Goal: Information Seeking & Learning: Learn about a topic

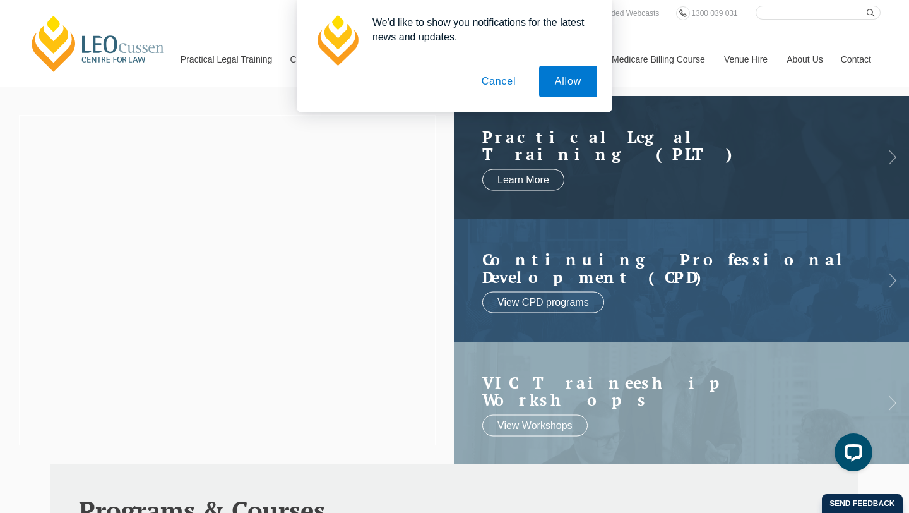
click at [486, 85] on button "Cancel" at bounding box center [499, 82] width 66 height 32
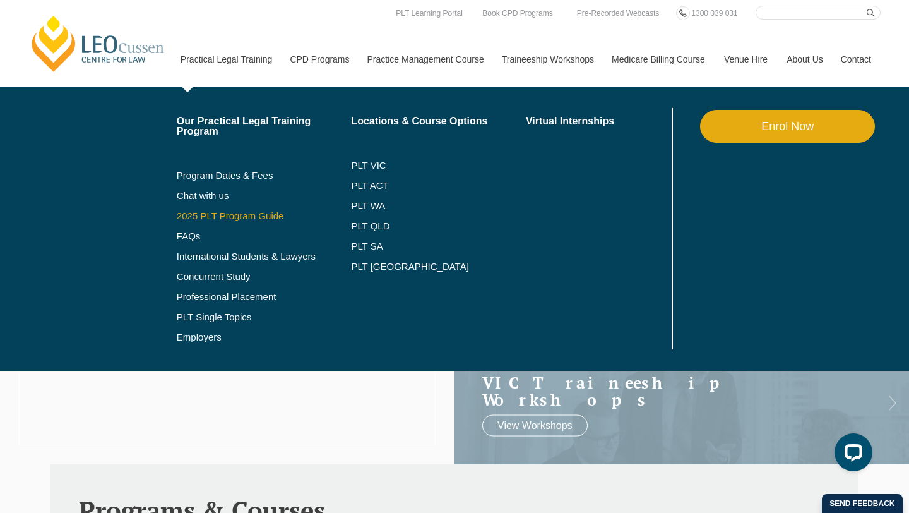
click at [202, 220] on link "2025 PLT Program Guide" at bounding box center [248, 216] width 143 height 10
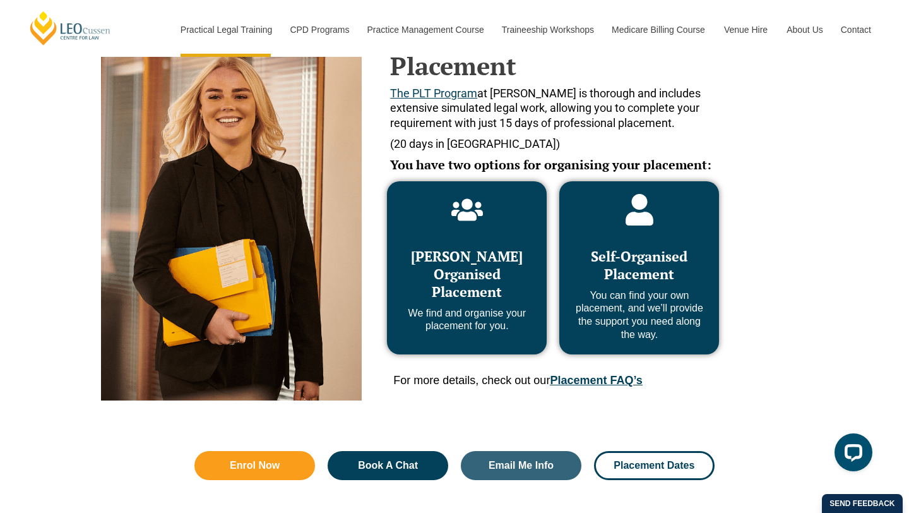
scroll to position [606, 0]
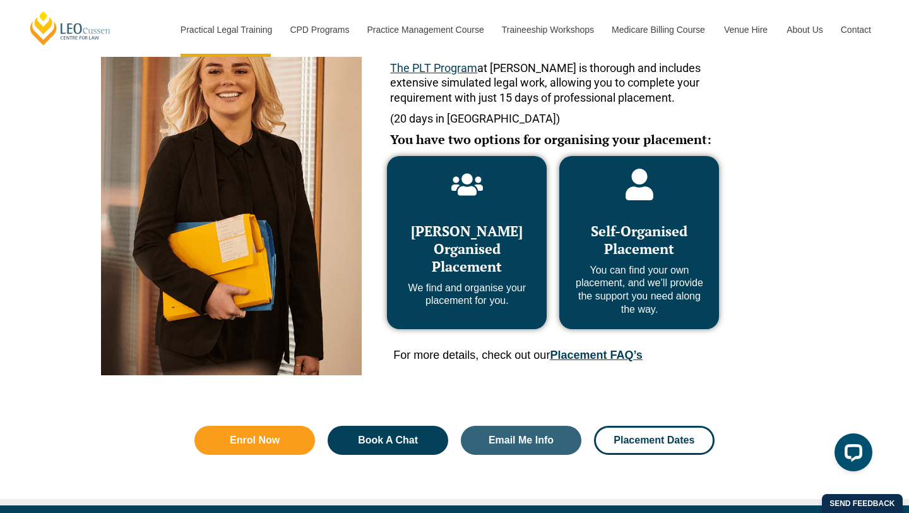
click at [448, 235] on span "[PERSON_NAME] Organised Placement" at bounding box center [467, 249] width 112 height 54
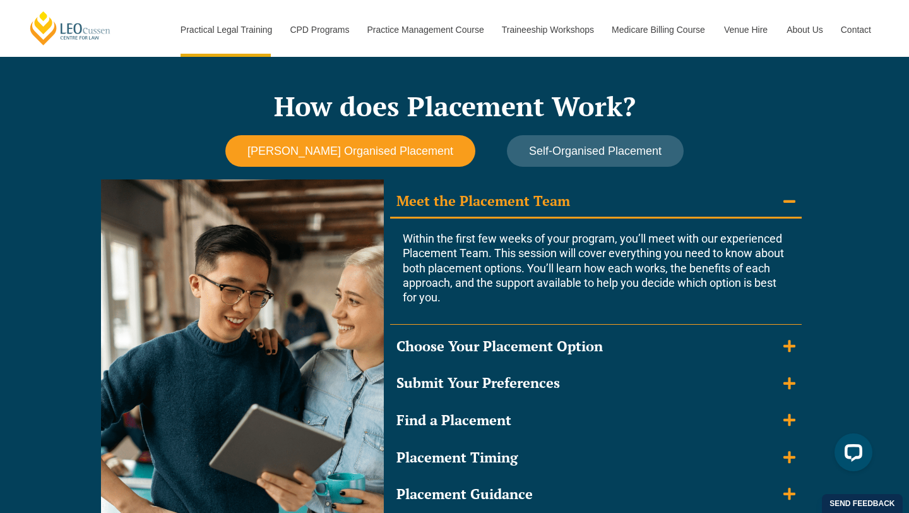
scroll to position [1061, 0]
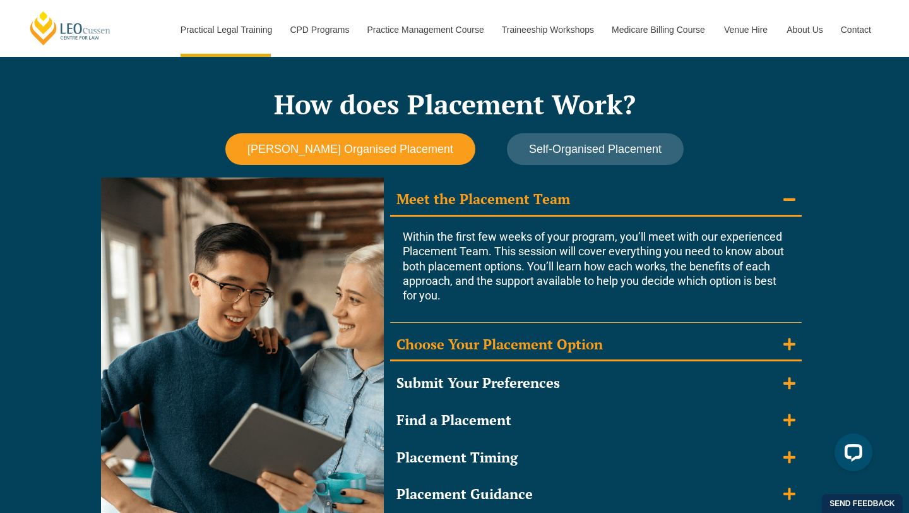
click at [462, 345] on div "Choose Your Placement Option" at bounding box center [499, 344] width 206 height 18
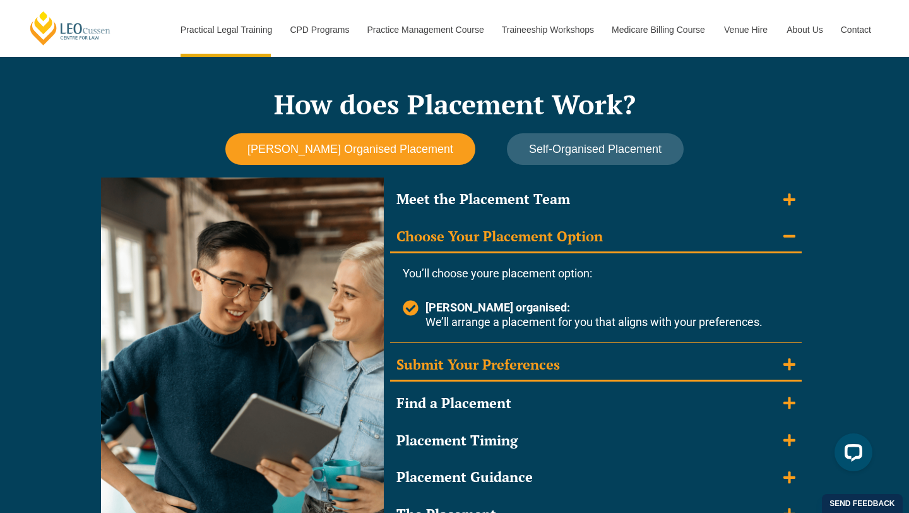
click at [446, 371] on div "Submit Your Preferences" at bounding box center [478, 364] width 164 height 18
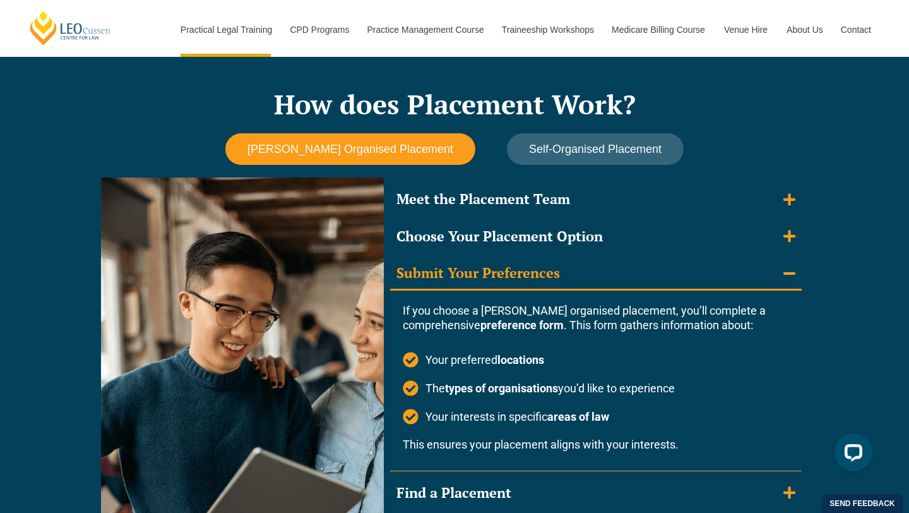
click at [577, 328] on p "If you choose a Leo Cussen organised placement, you’ll complete a comprehensive…" at bounding box center [596, 318] width 386 height 30
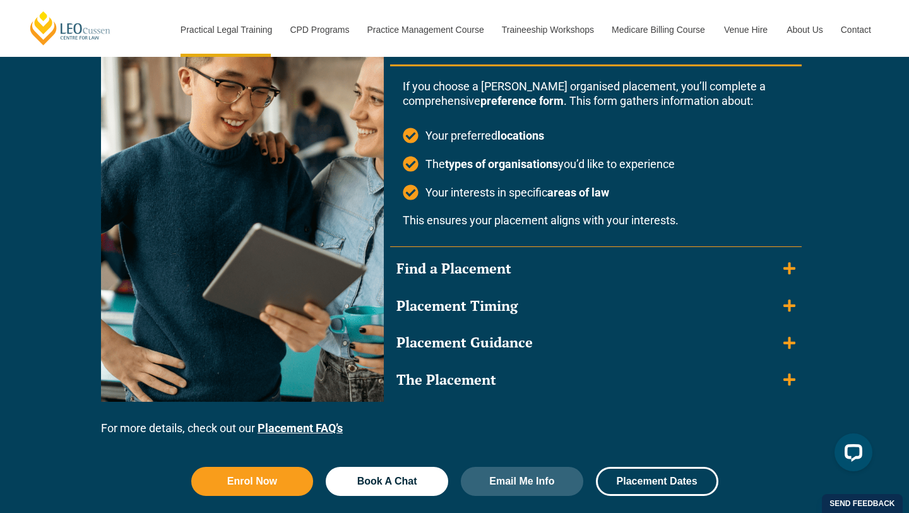
scroll to position [1288, 0]
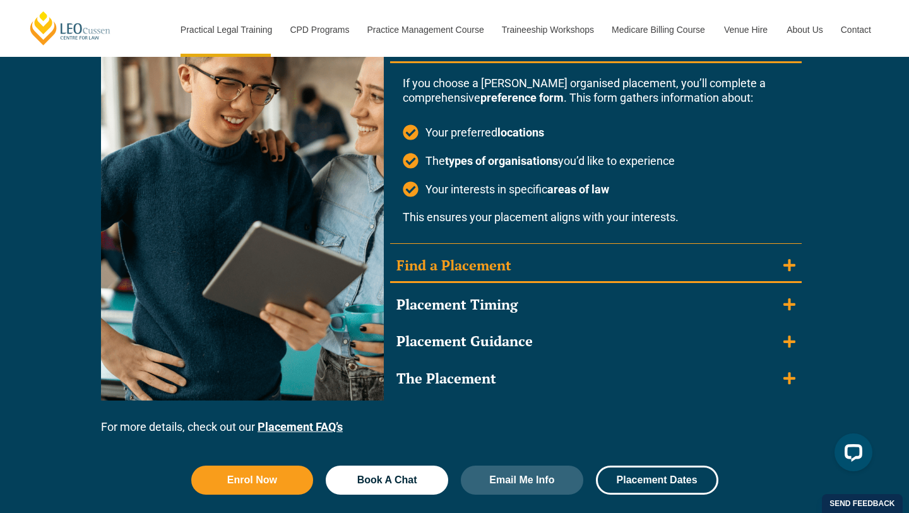
click at [521, 275] on summary "Find a Placement" at bounding box center [596, 266] width 412 height 33
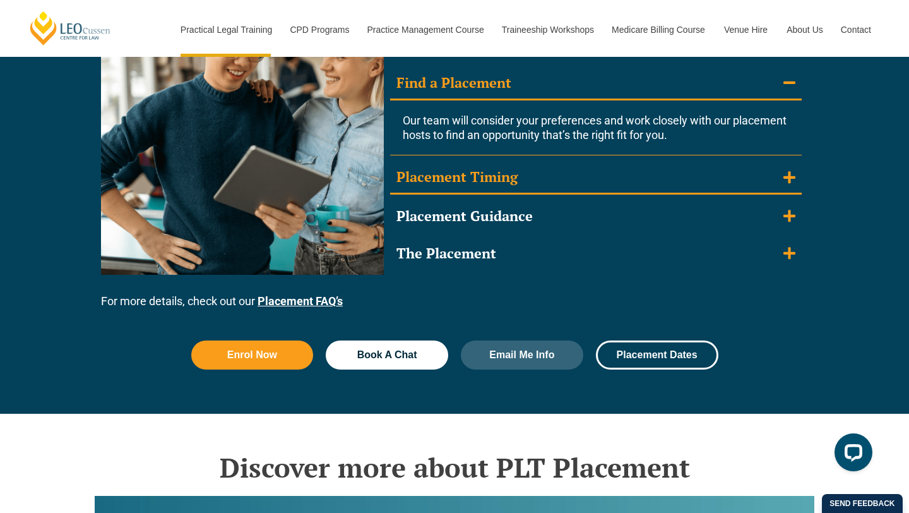
click at [501, 182] on div "Placement Timing" at bounding box center [456, 177] width 121 height 18
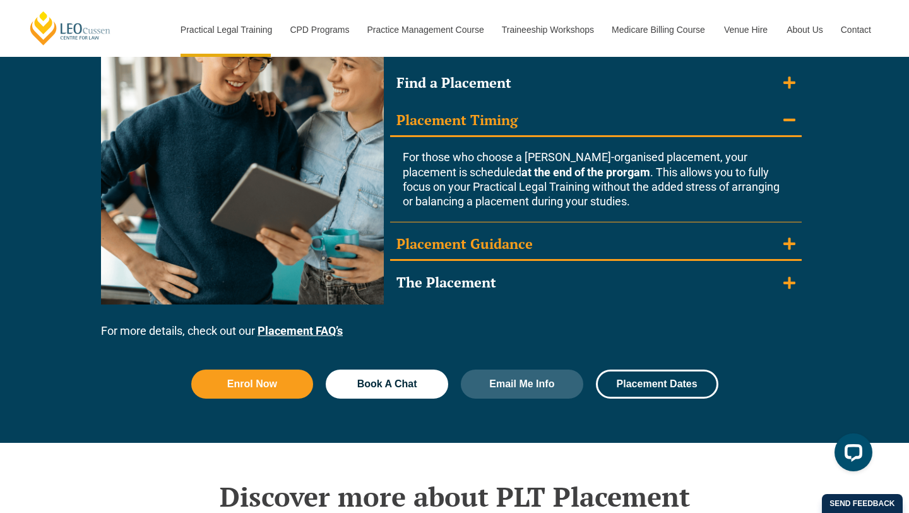
click at [460, 239] on div "Placement Guidance" at bounding box center [464, 244] width 136 height 18
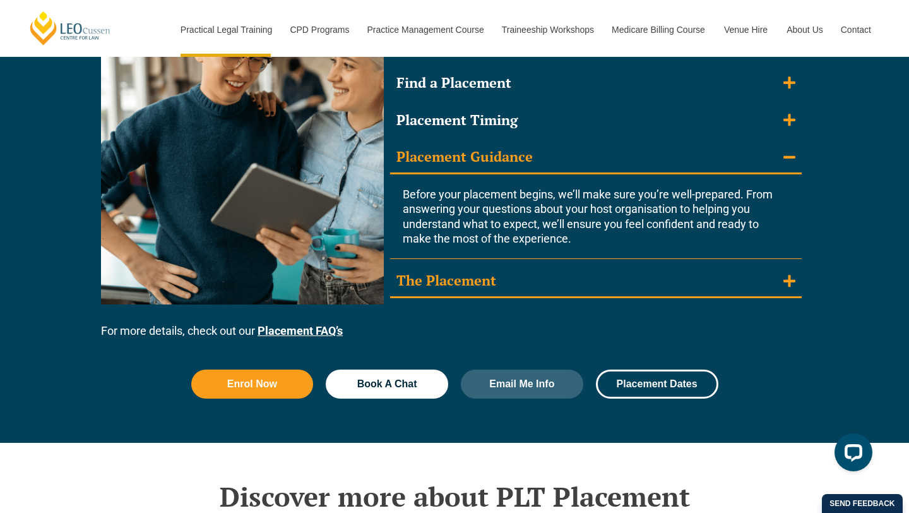
click at [451, 283] on div "The Placement" at bounding box center [446, 280] width 100 height 18
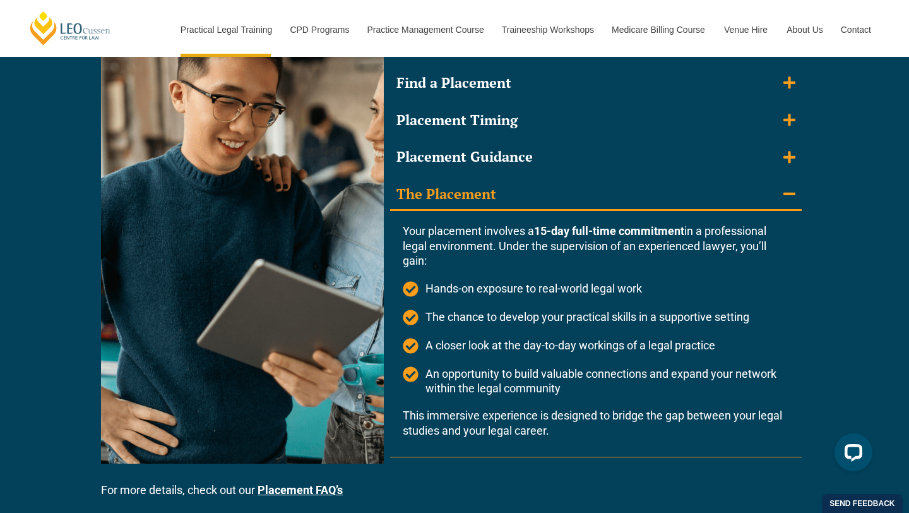
click at [825, 309] on div "How does Placement Work? Leo Cussen Organised Placement Self-Organised Placemen…" at bounding box center [454, 172] width 909 height 699
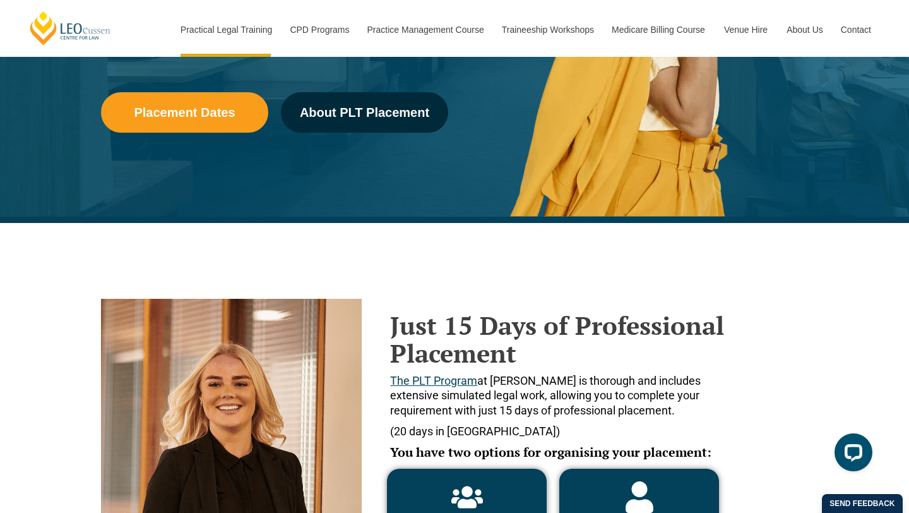
scroll to position [311, 0]
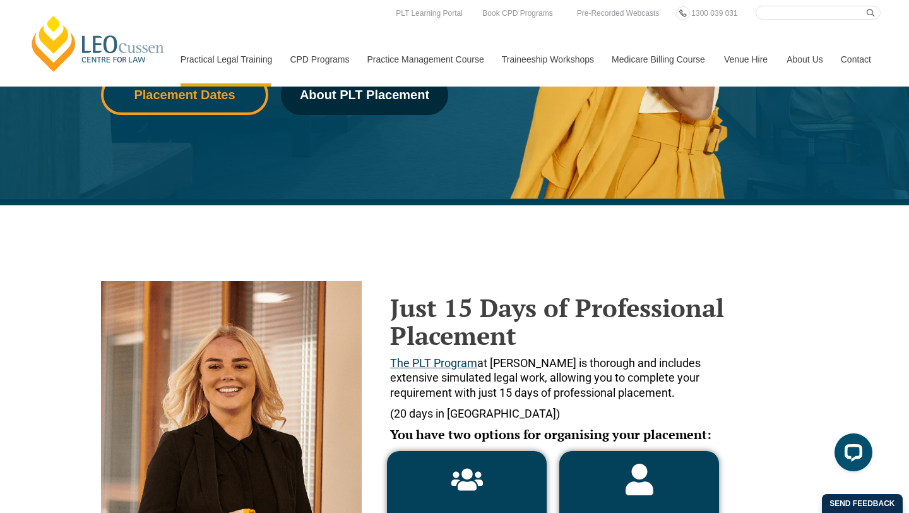
click at [208, 104] on link "Placement Dates" at bounding box center [184, 94] width 167 height 40
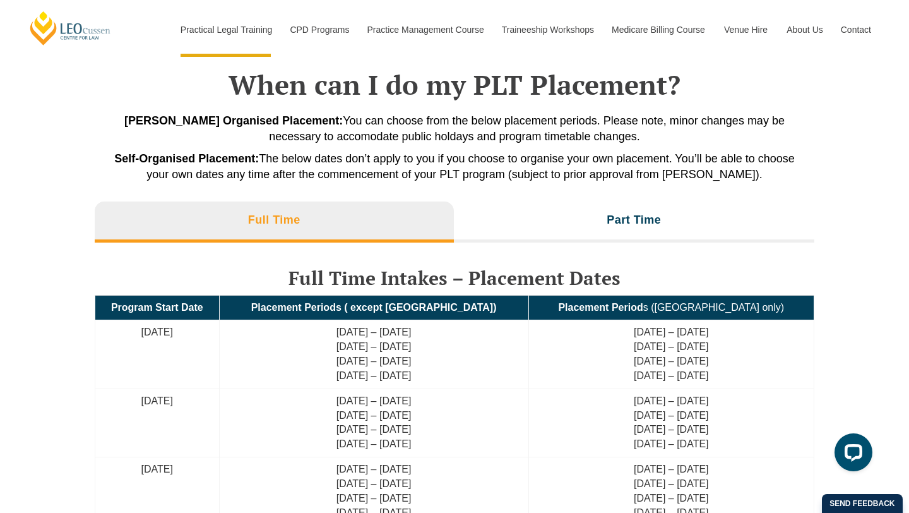
scroll to position [2861, 0]
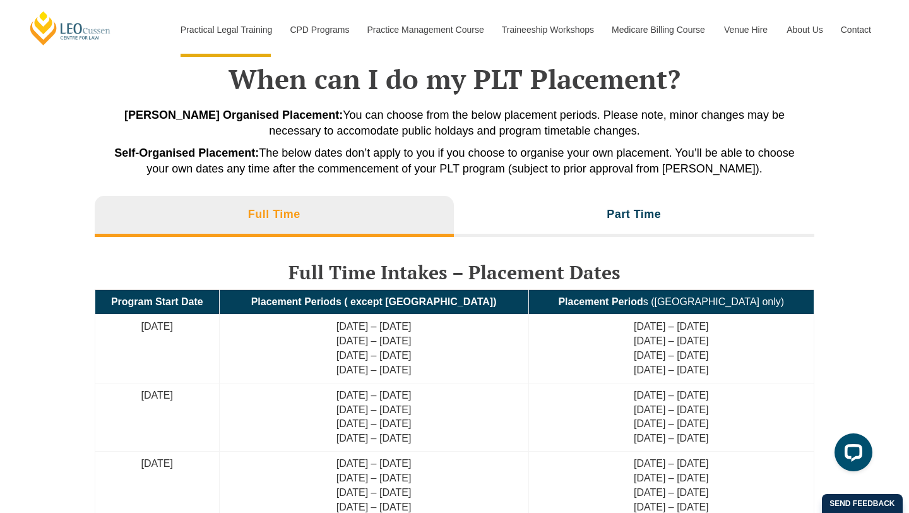
click at [229, 152] on strong "Self-Organised Placement:" at bounding box center [186, 152] width 145 height 13
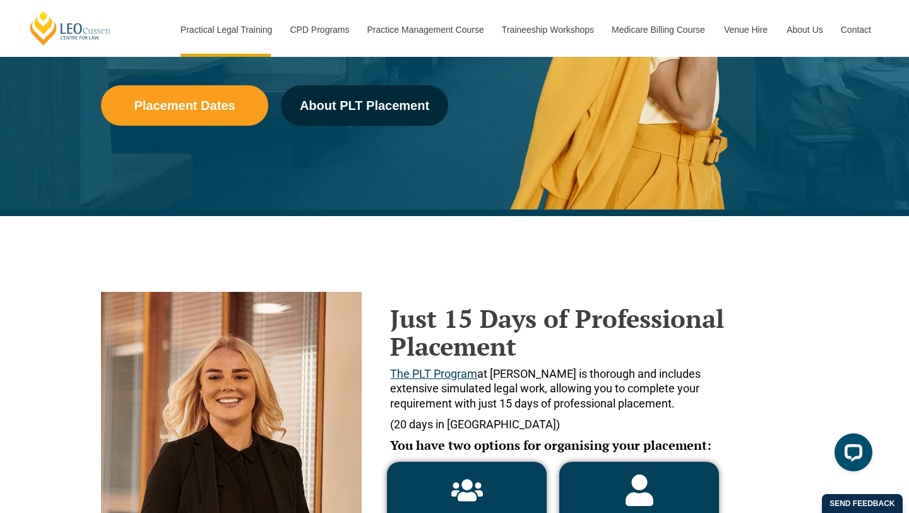
scroll to position [297, 0]
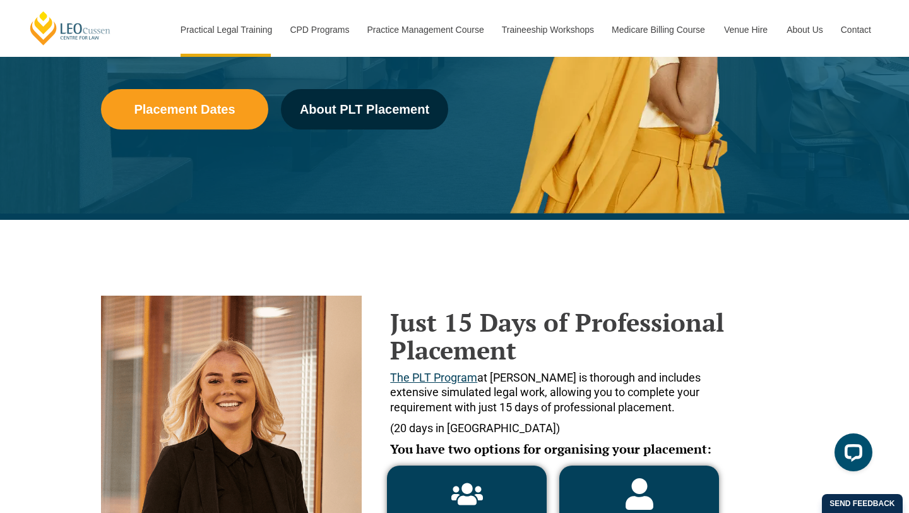
drag, startPoint x: 909, startPoint y: 93, endPoint x: 909, endPoint y: 43, distance: 49.9
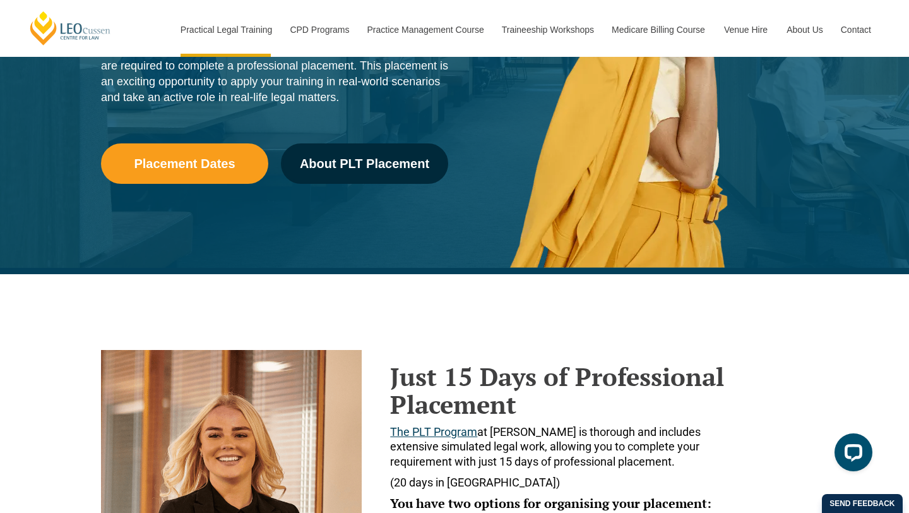
scroll to position [0, 0]
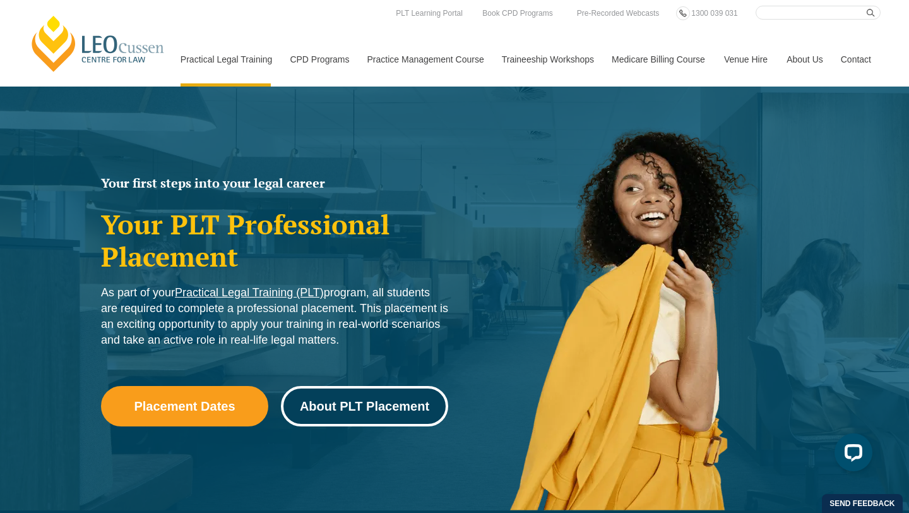
click at [400, 390] on link "About PLT Placement" at bounding box center [364, 406] width 167 height 40
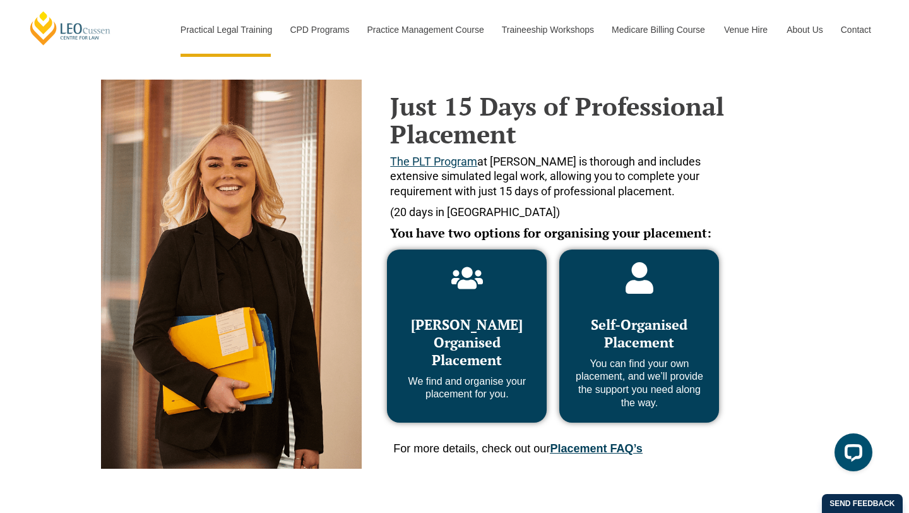
scroll to position [516, 0]
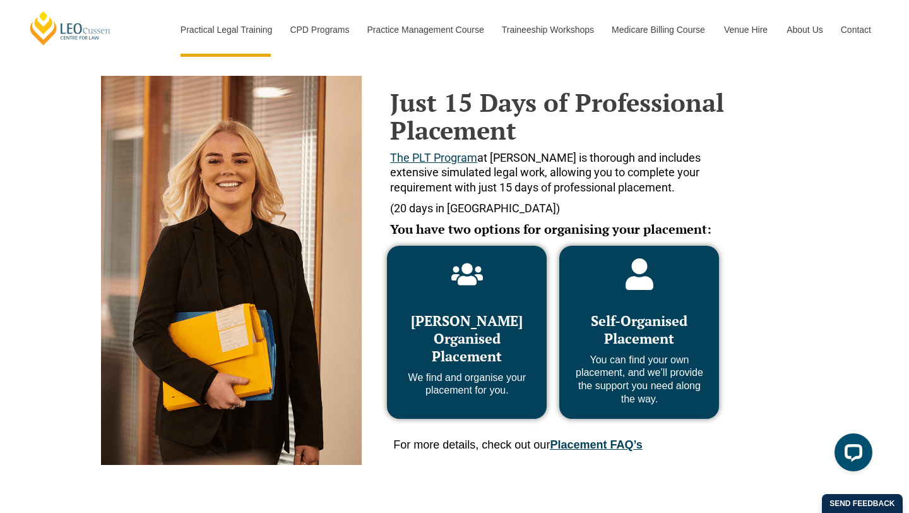
click at [506, 305] on div "Leo Cussen Organised Placement We find and organise your placement for you." at bounding box center [467, 348] width 134 height 98
click at [580, 450] on link "Placement FAQ’s" at bounding box center [596, 444] width 92 height 13
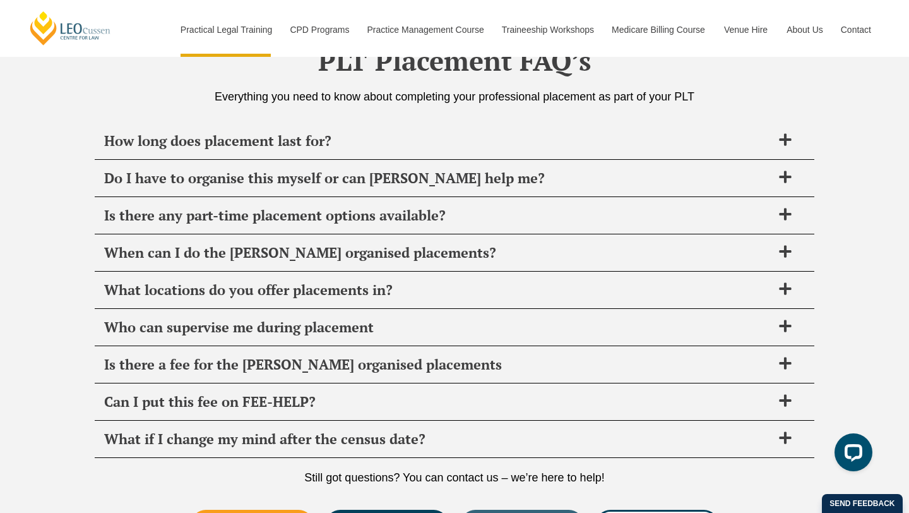
scroll to position [4601, 0]
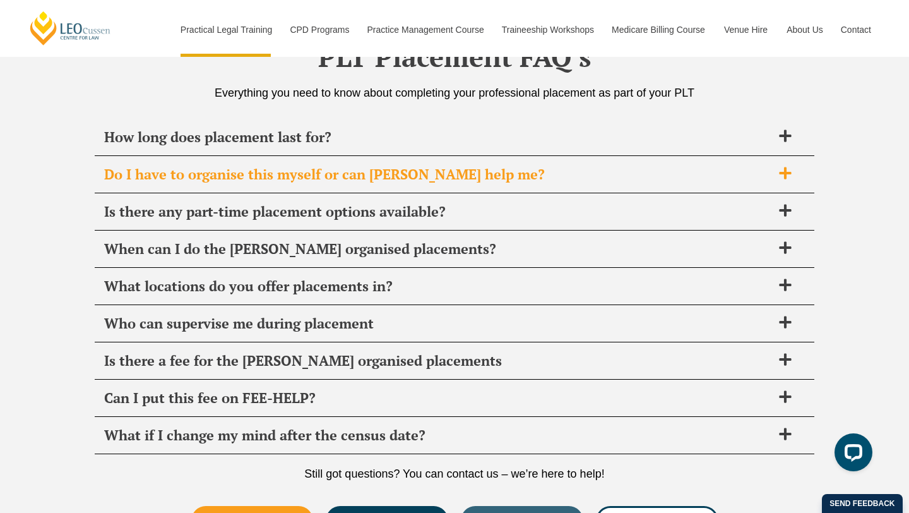
click at [354, 182] on span "Do I have to organise this myself or can Leo Cussen help me?" at bounding box center [438, 174] width 668 height 18
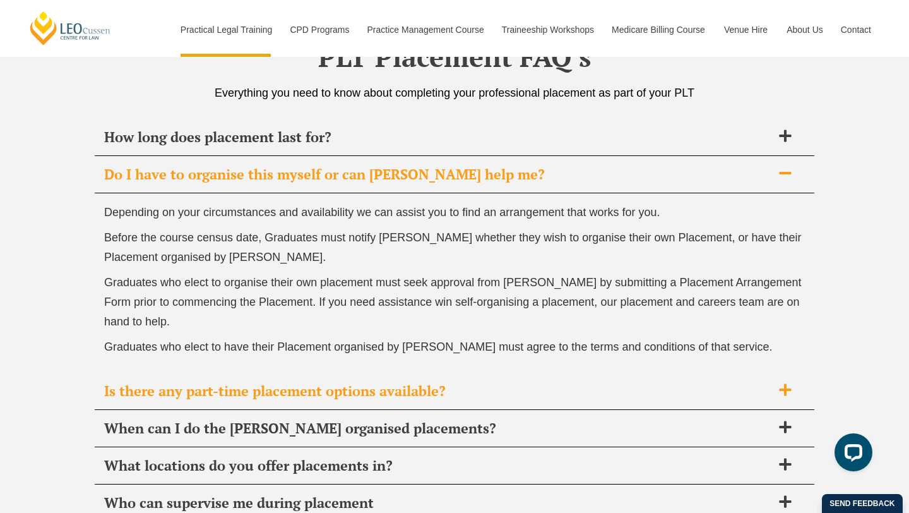
click at [330, 400] on span "Is there any part-time placement options available?" at bounding box center [438, 391] width 668 height 18
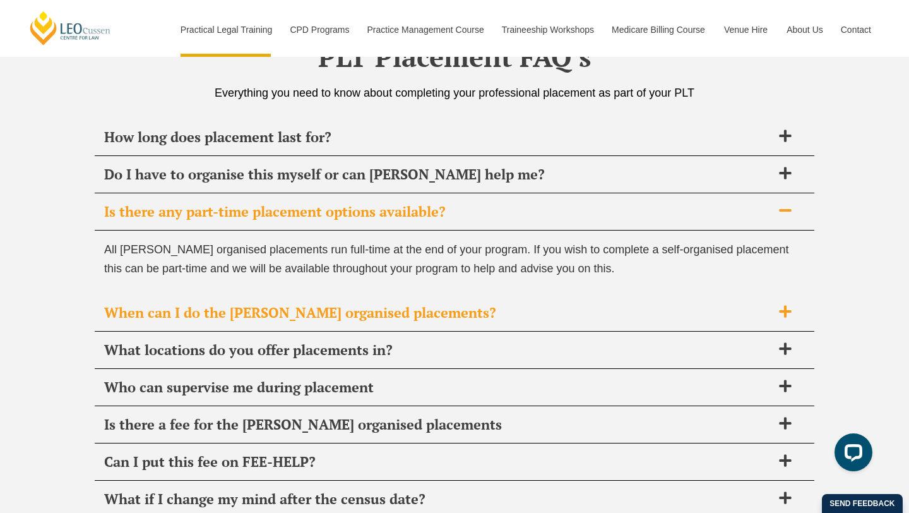
click at [367, 318] on span "When can I do the Leo Cussen organised placements?" at bounding box center [438, 313] width 668 height 18
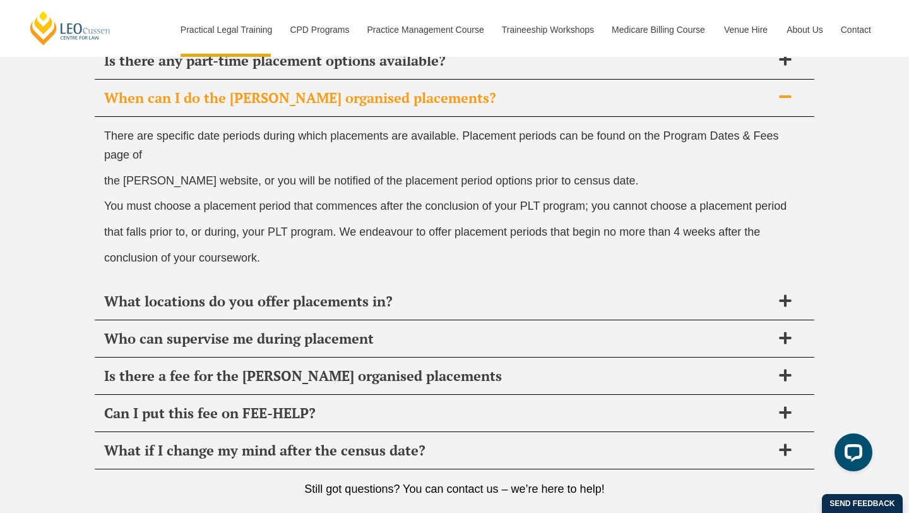
scroll to position [4753, 0]
click at [364, 308] on span "What locations do you offer placements in?" at bounding box center [438, 301] width 668 height 18
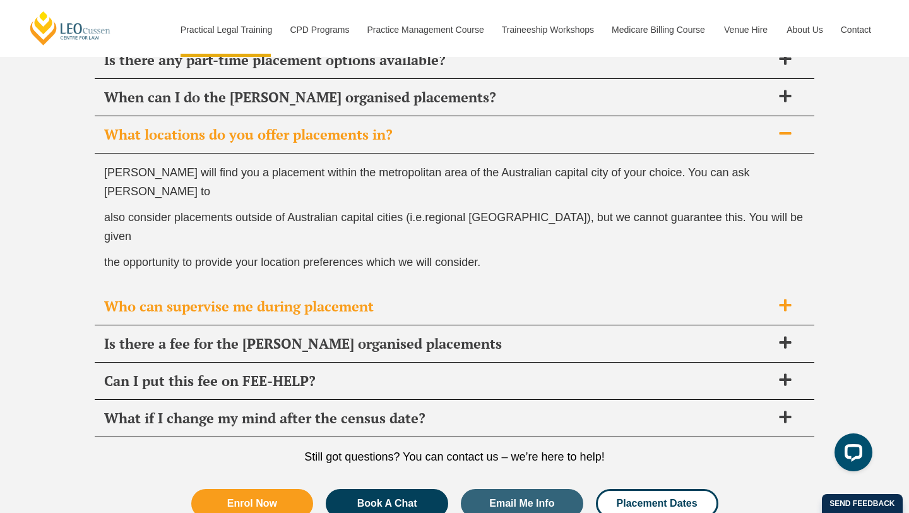
click at [371, 297] on span "Who can supervise me during placement" at bounding box center [438, 306] width 668 height 18
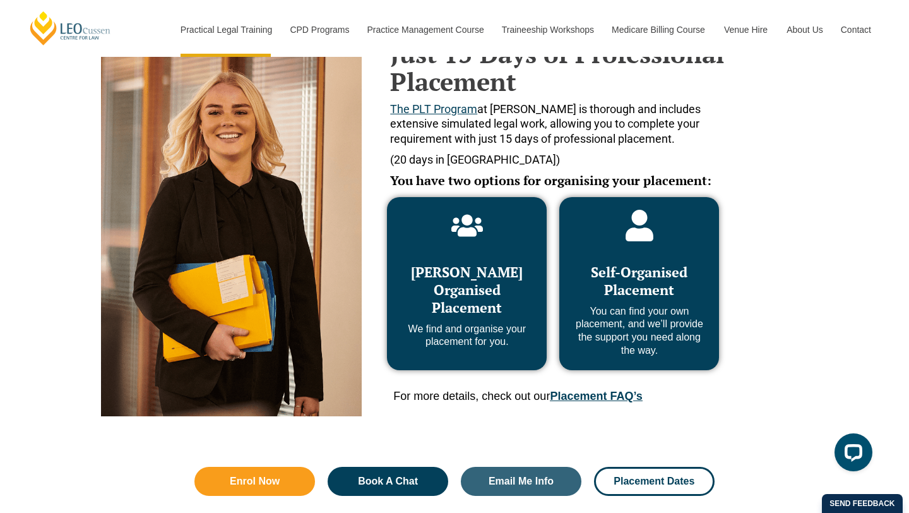
scroll to position [0, 0]
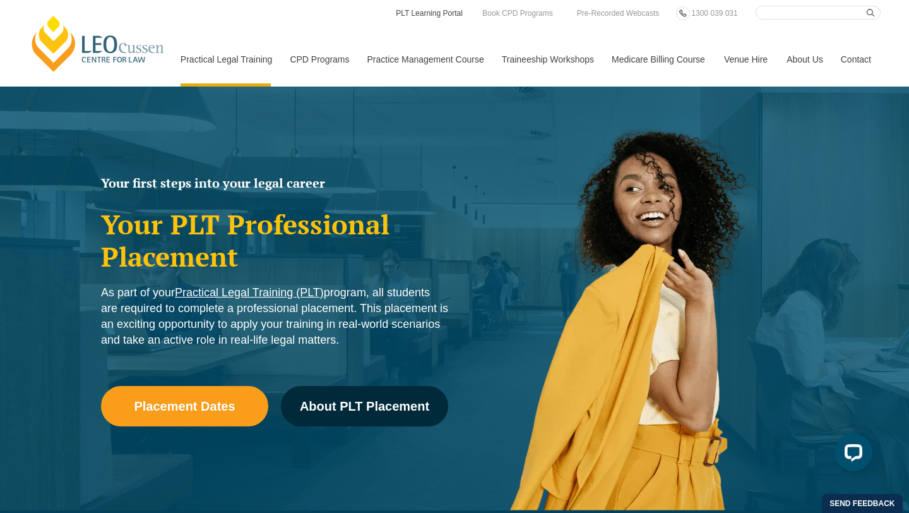
click at [435, 16] on link "PLT Learning Portal" at bounding box center [429, 13] width 69 height 14
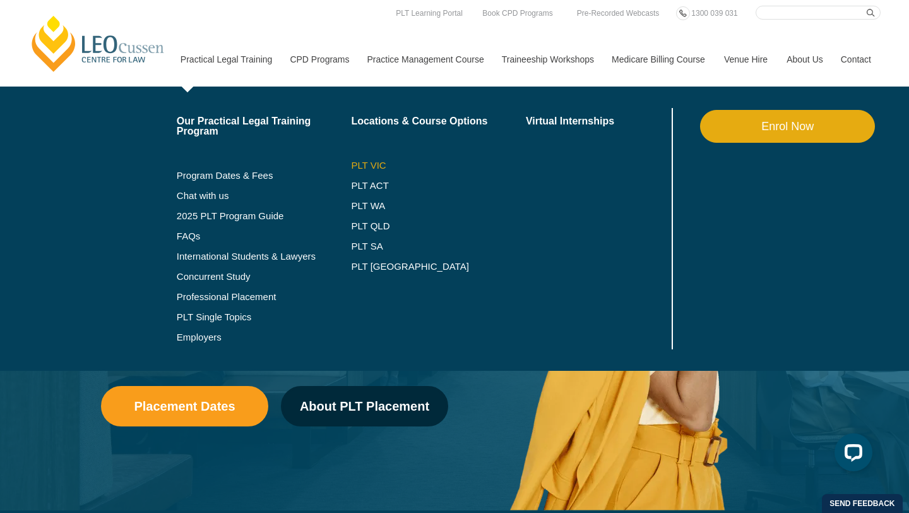
click at [361, 161] on link "PLT VIC" at bounding box center [438, 165] width 175 height 10
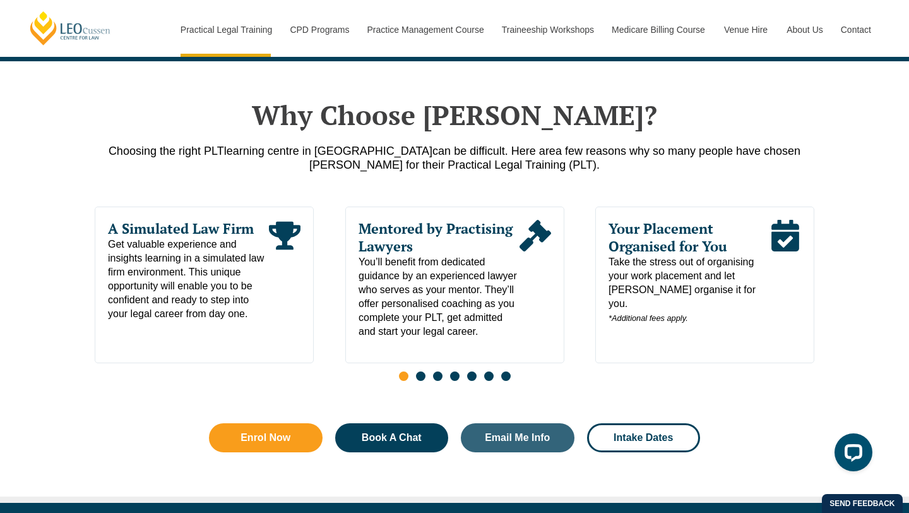
click at [422, 381] on span "Go to slide 2" at bounding box center [420, 375] width 9 height 9
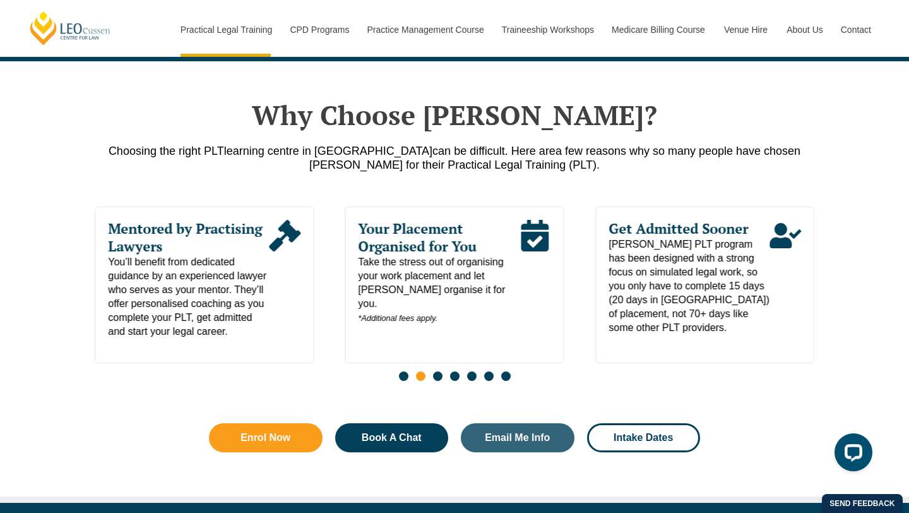
click at [438, 381] on span "Go to slide 3" at bounding box center [437, 375] width 9 height 9
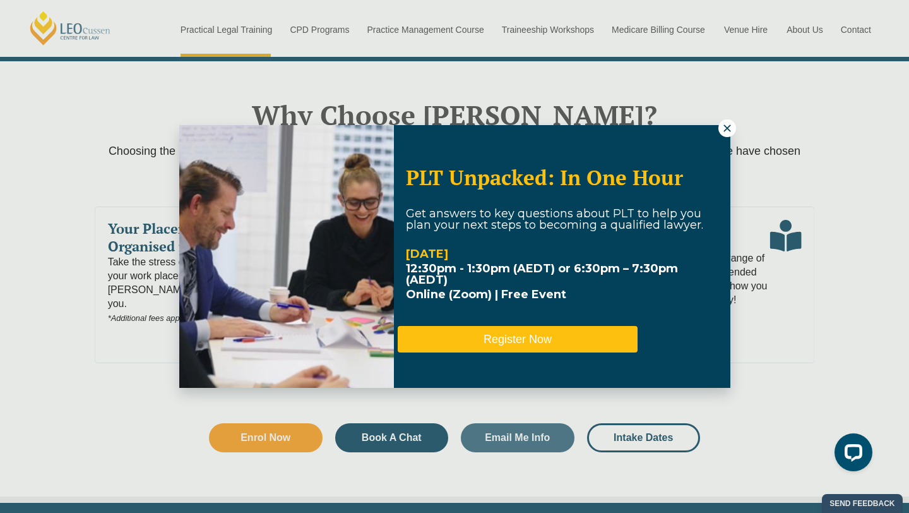
click at [496, 337] on button "Register Now" at bounding box center [518, 339] width 240 height 27
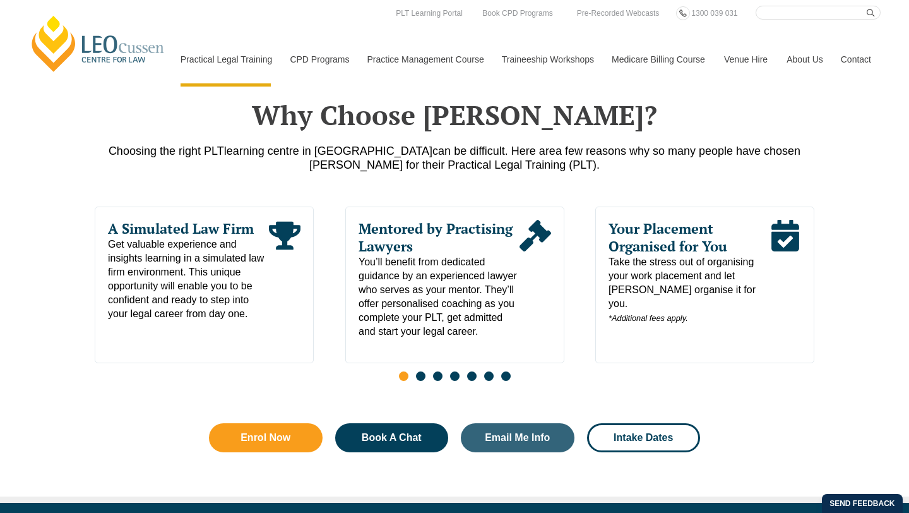
click at [453, 379] on span "Go to slide 4" at bounding box center [454, 375] width 9 height 9
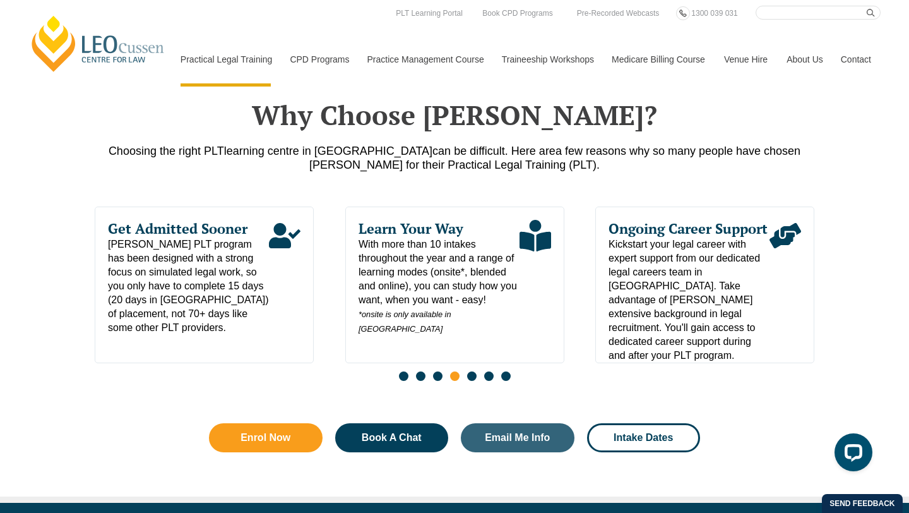
click at [470, 381] on span "Go to slide 5" at bounding box center [471, 375] width 9 height 9
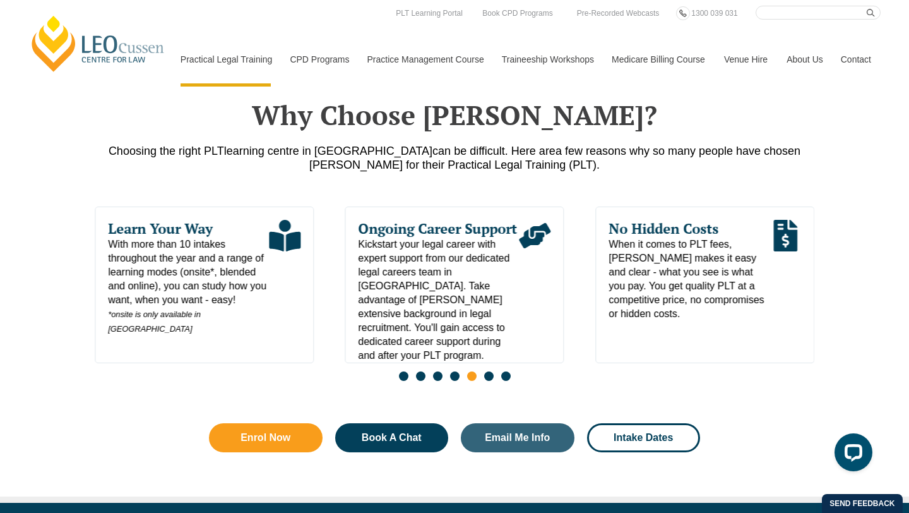
click at [491, 380] on span "Go to slide 6" at bounding box center [488, 375] width 9 height 9
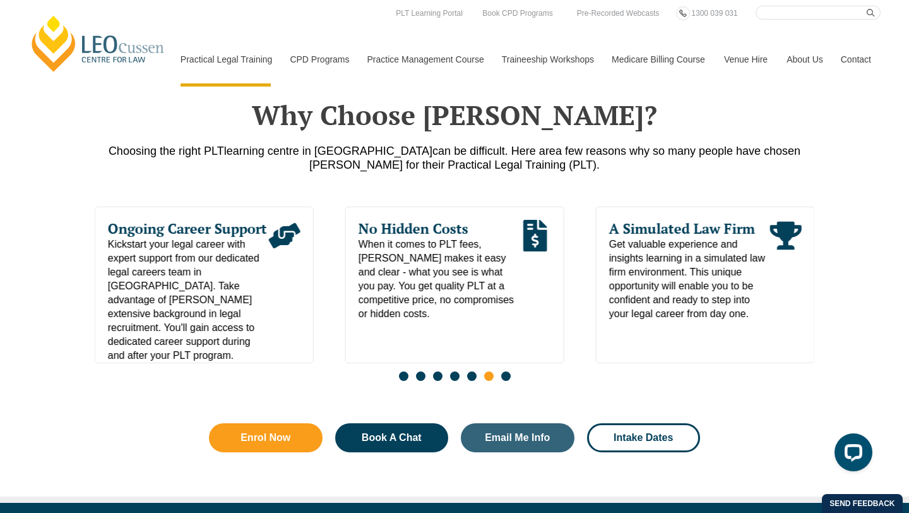
click at [410, 295] on span "When it comes to PLT fees, [PERSON_NAME] makes it easy and clear - what you see…" at bounding box center [439, 278] width 161 height 83
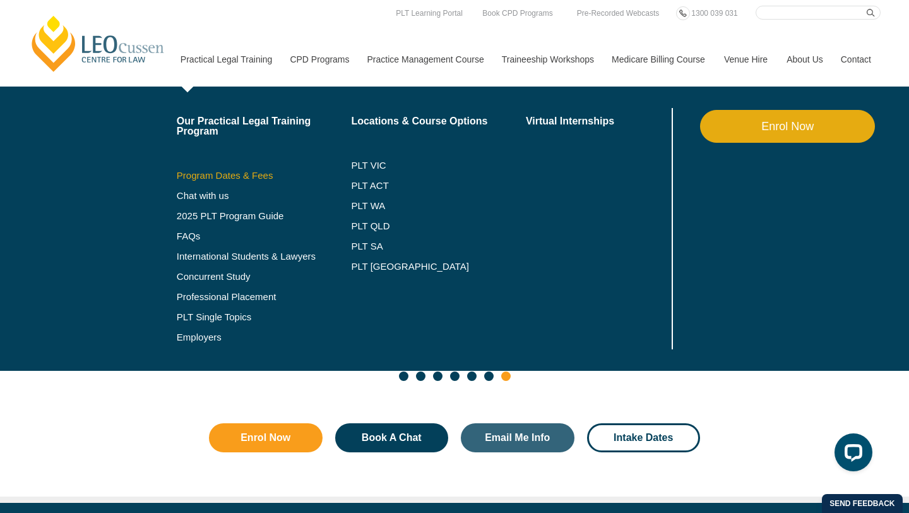
click at [256, 172] on link "Program Dates & Fees" at bounding box center [264, 175] width 175 height 10
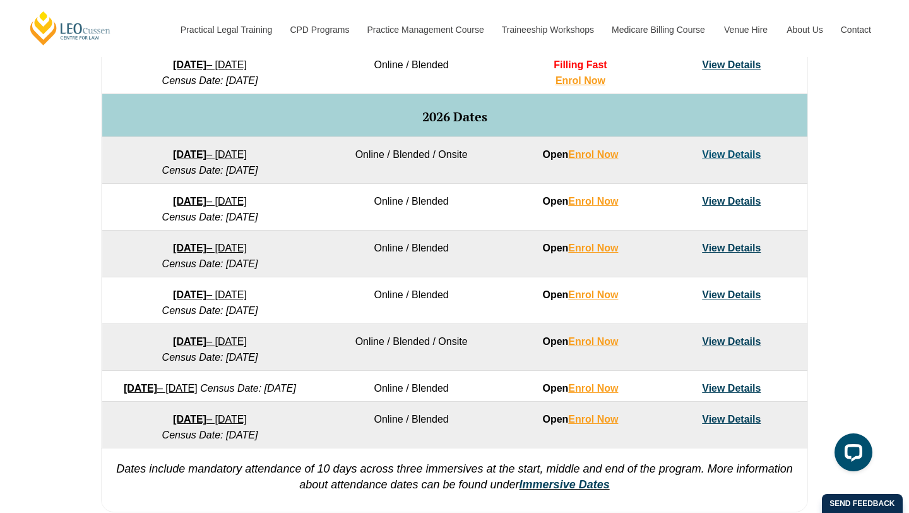
scroll to position [783, 0]
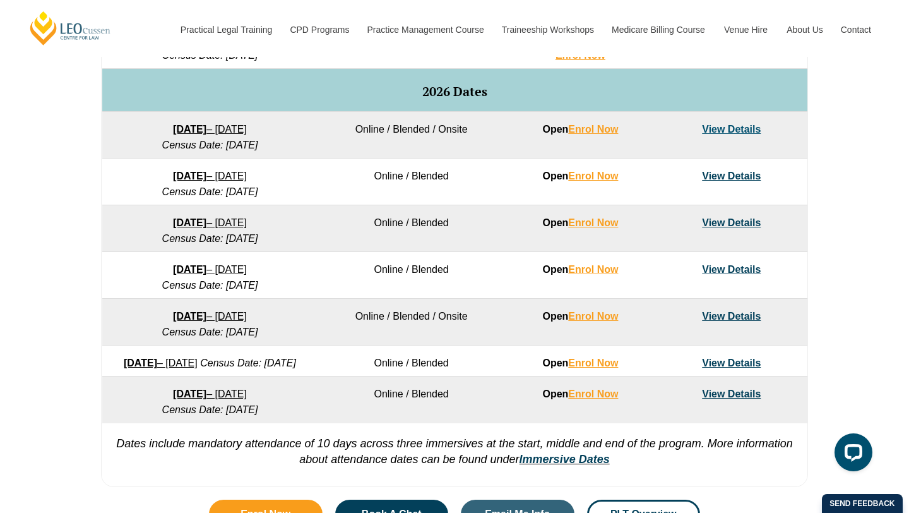
click at [722, 129] on link "View Details" at bounding box center [731, 129] width 59 height 11
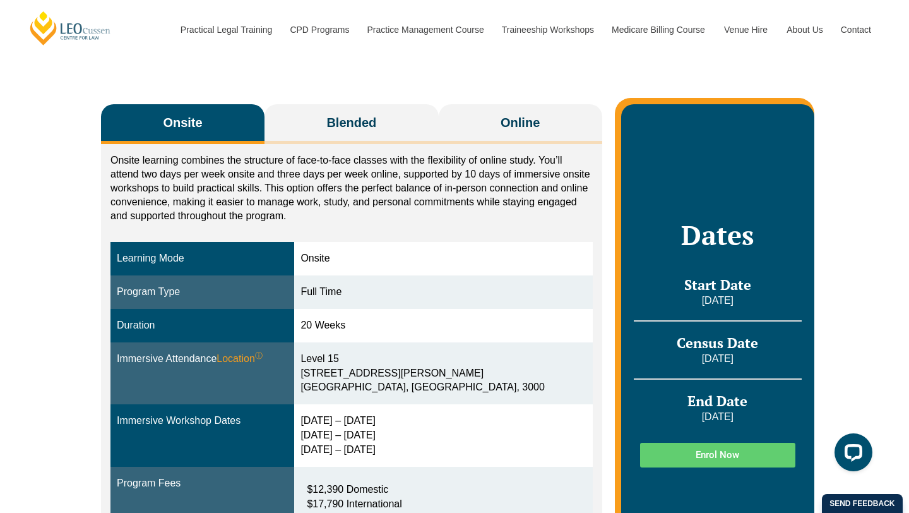
scroll to position [177, 0]
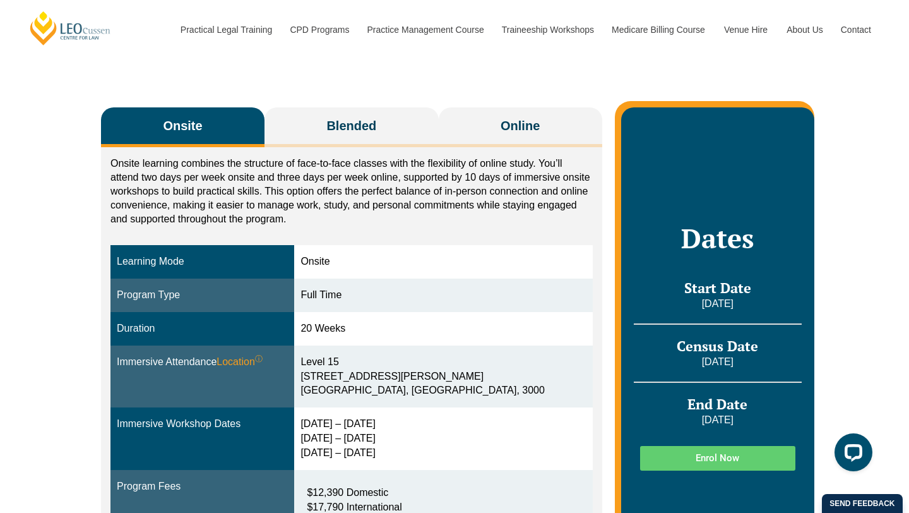
click at [516, 134] on span "Online" at bounding box center [520, 126] width 39 height 18
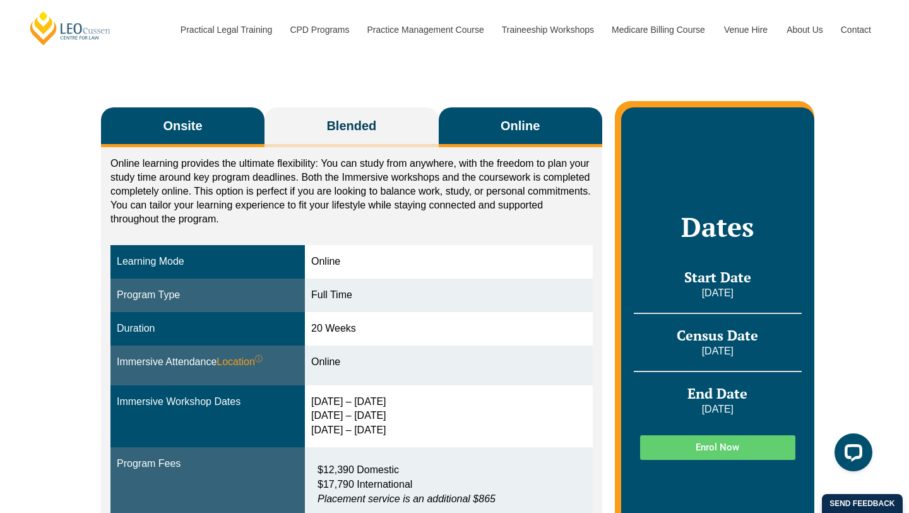
click at [154, 131] on button "Onsite" at bounding box center [183, 127] width 164 height 40
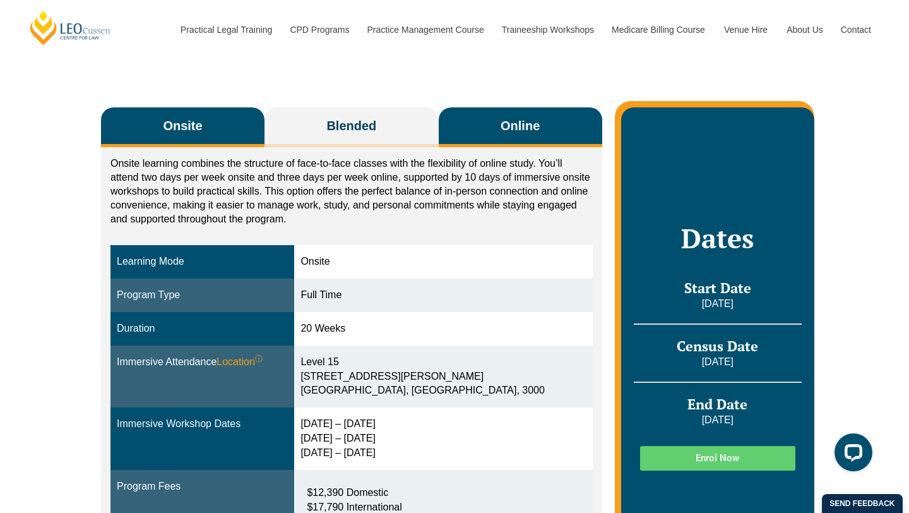
click at [510, 120] on span "Online" at bounding box center [520, 126] width 39 height 18
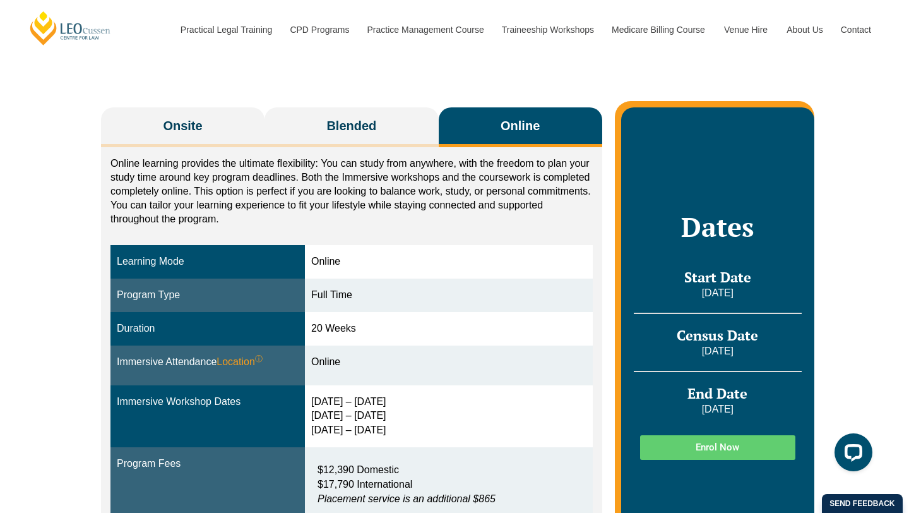
click at [465, 179] on p "Online learning provides the ultimate flexibility: You can study from anywhere,…" at bounding box center [351, 191] width 482 height 69
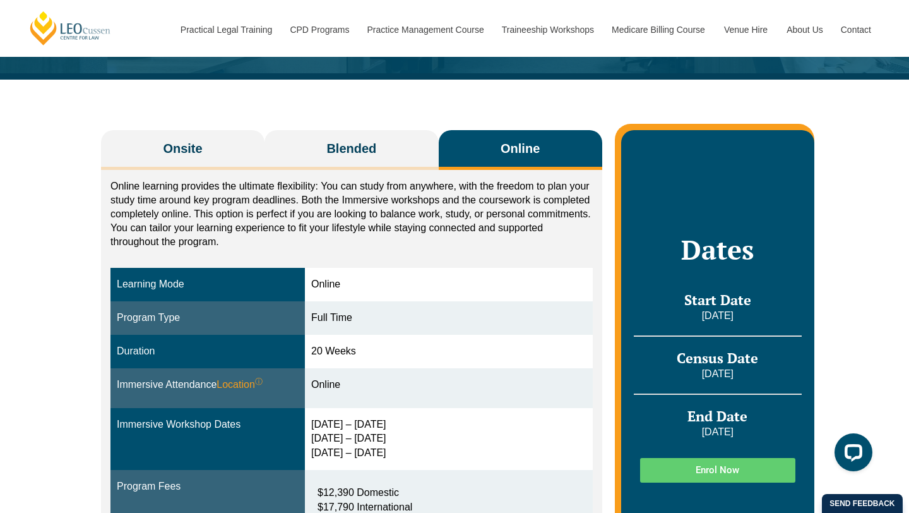
scroll to position [152, 0]
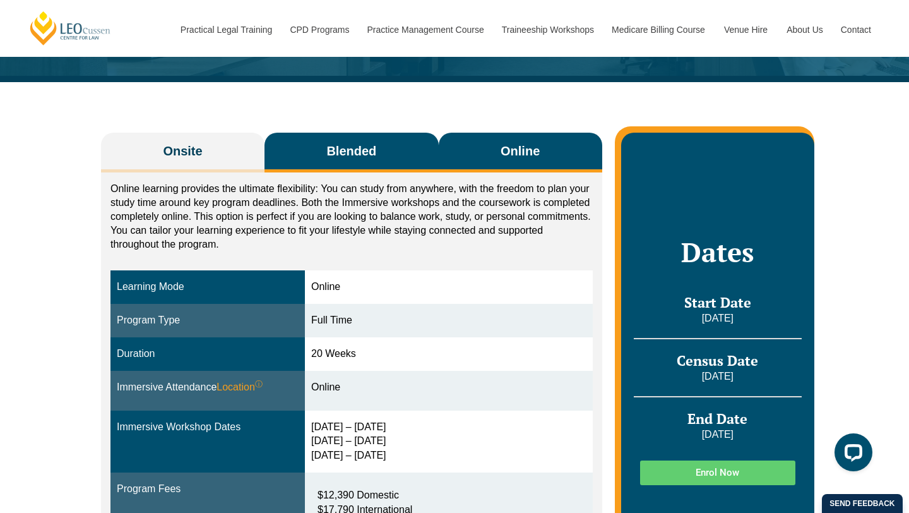
click at [387, 164] on button "Blended" at bounding box center [352, 153] width 174 height 40
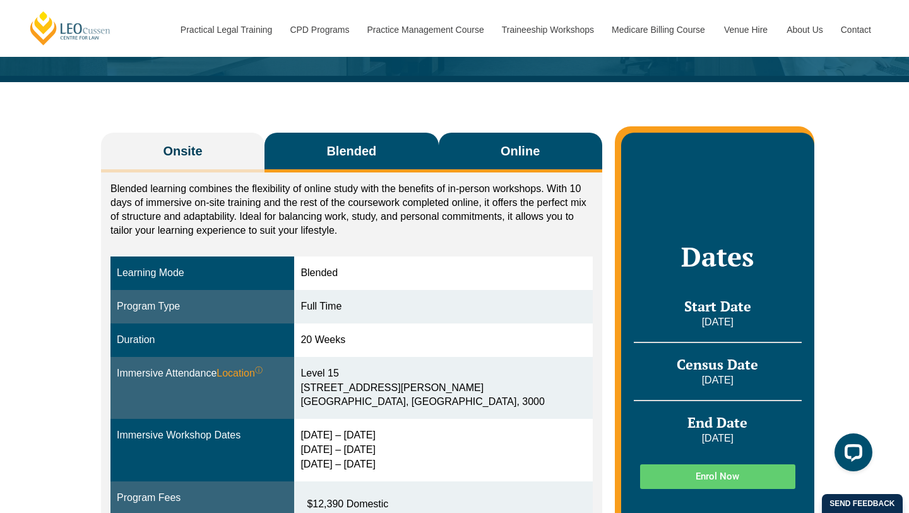
click at [486, 166] on button "Online" at bounding box center [521, 153] width 164 height 40
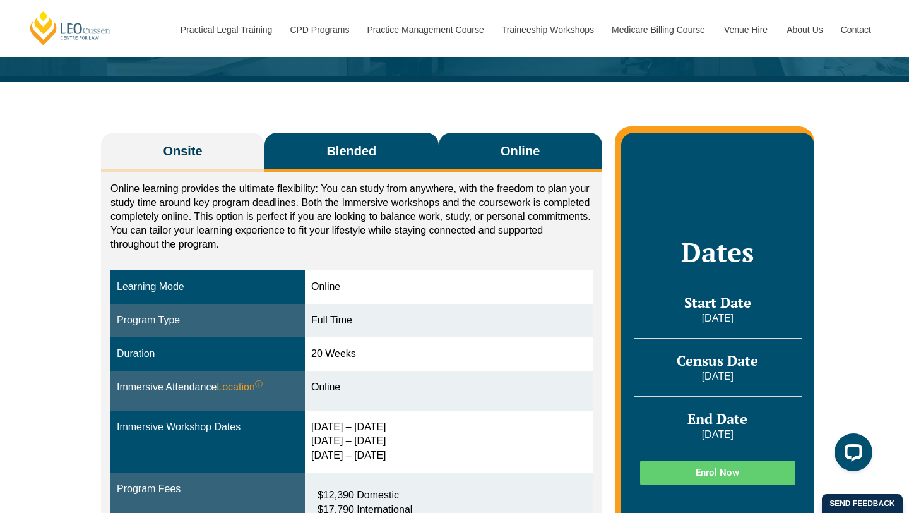
click at [385, 156] on button "Blended" at bounding box center [352, 153] width 174 height 40
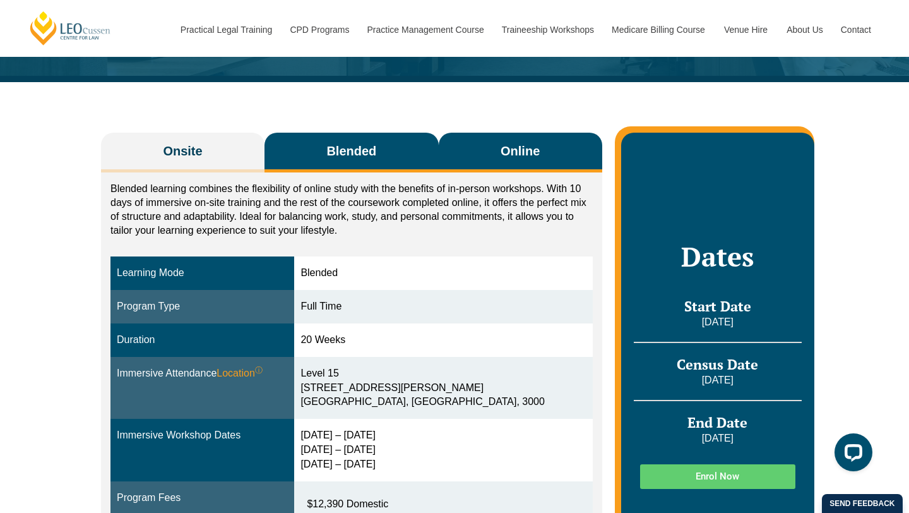
click at [506, 167] on button "Online" at bounding box center [521, 153] width 164 height 40
